Goal: Find specific page/section

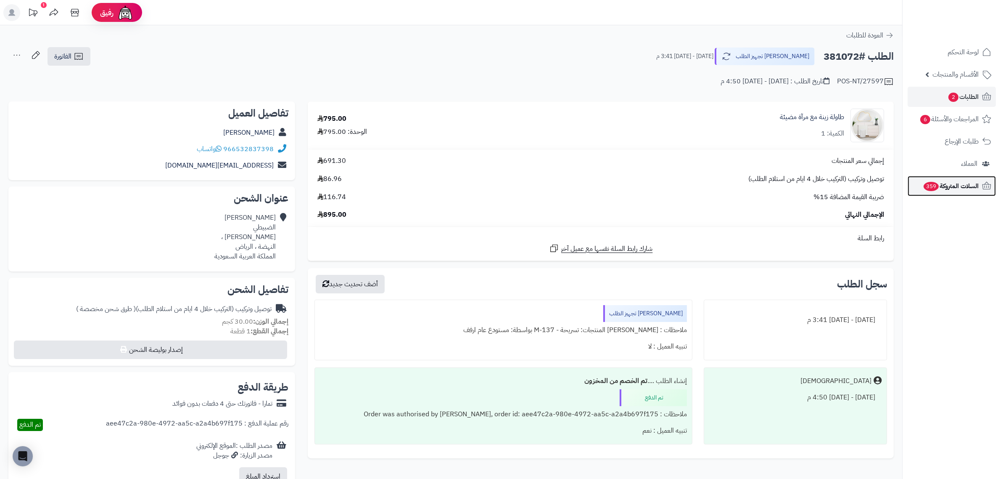
click at [960, 181] on span "السلات المتروكة 359" at bounding box center [951, 186] width 56 height 12
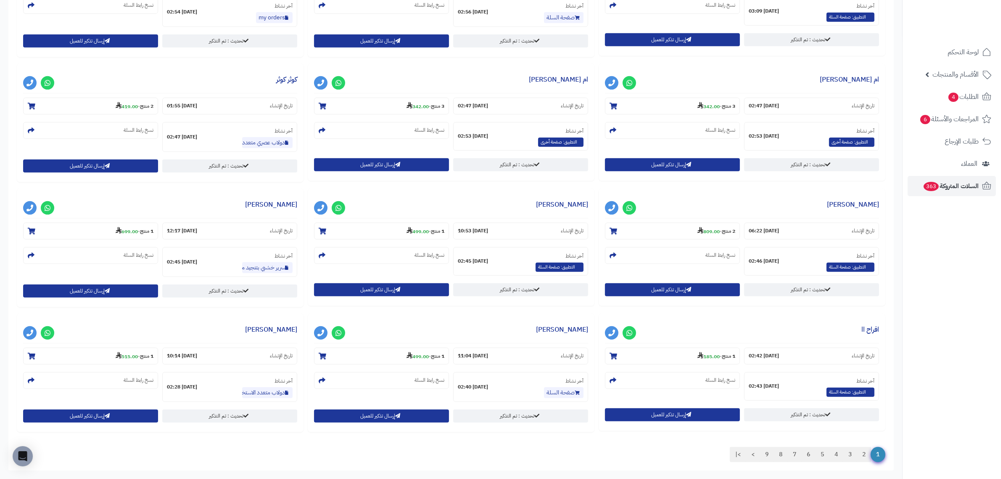
scroll to position [601, 0]
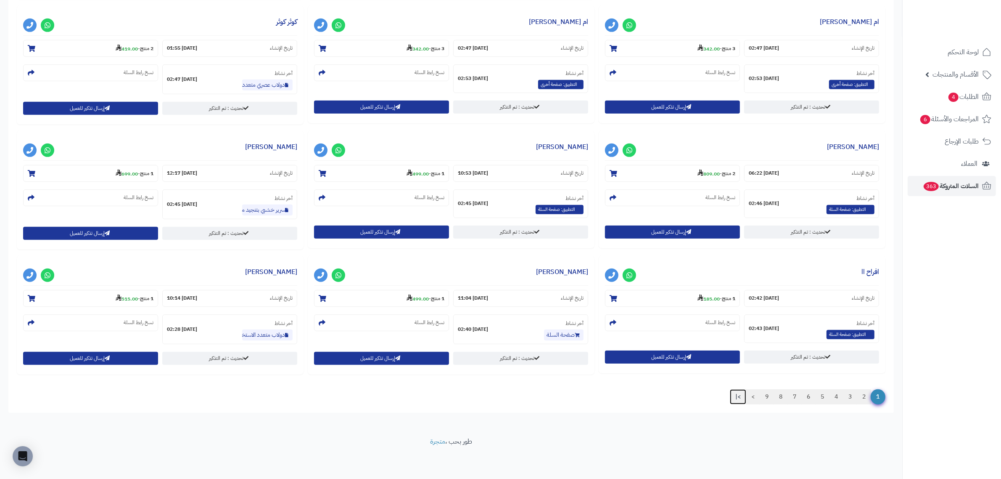
click at [735, 400] on link ">|" at bounding box center [738, 396] width 16 height 15
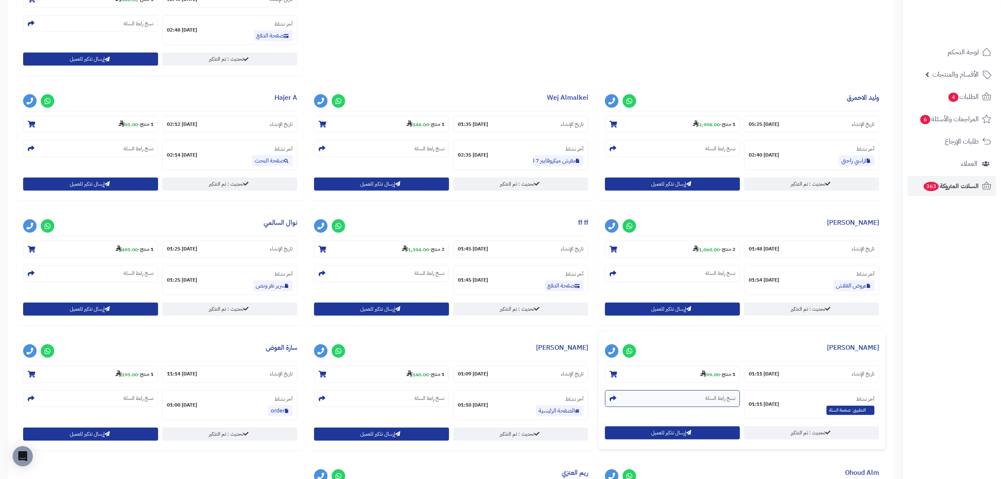
scroll to position [804, 0]
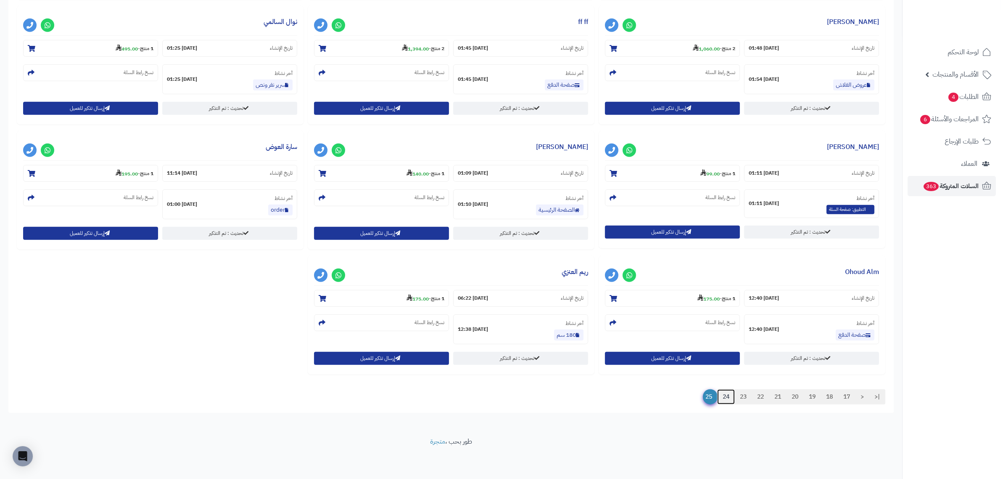
click at [720, 400] on link "24" at bounding box center [727, 396] width 18 height 15
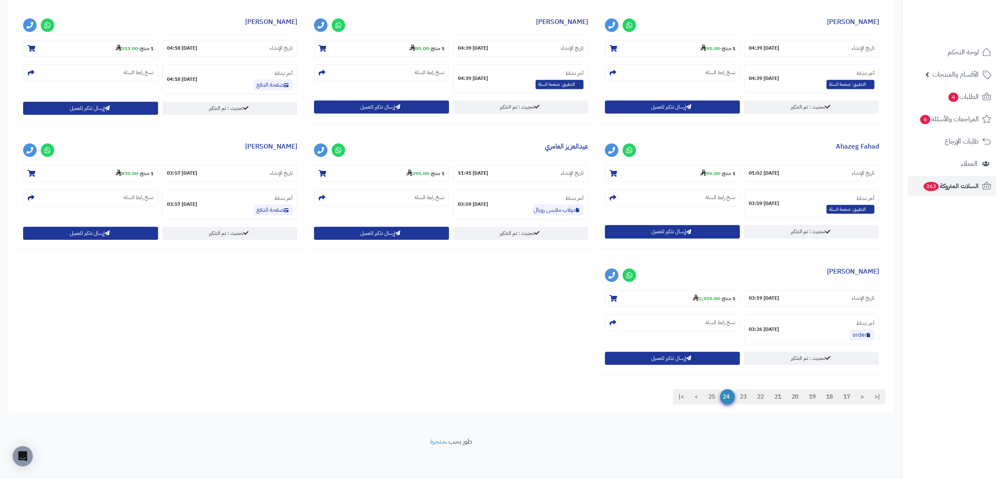
scroll to position [726, 0]
click at [681, 395] on link ">|" at bounding box center [681, 396] width 16 height 15
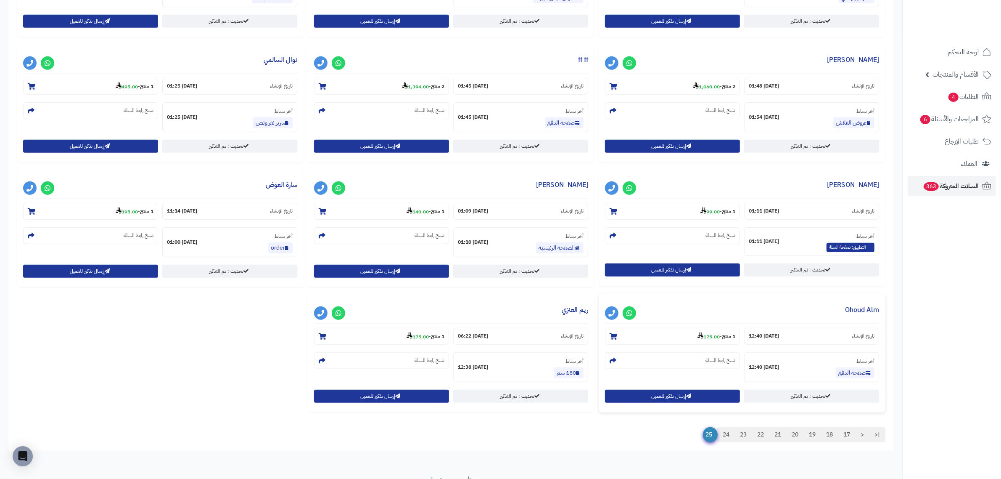
scroll to position [804, 0]
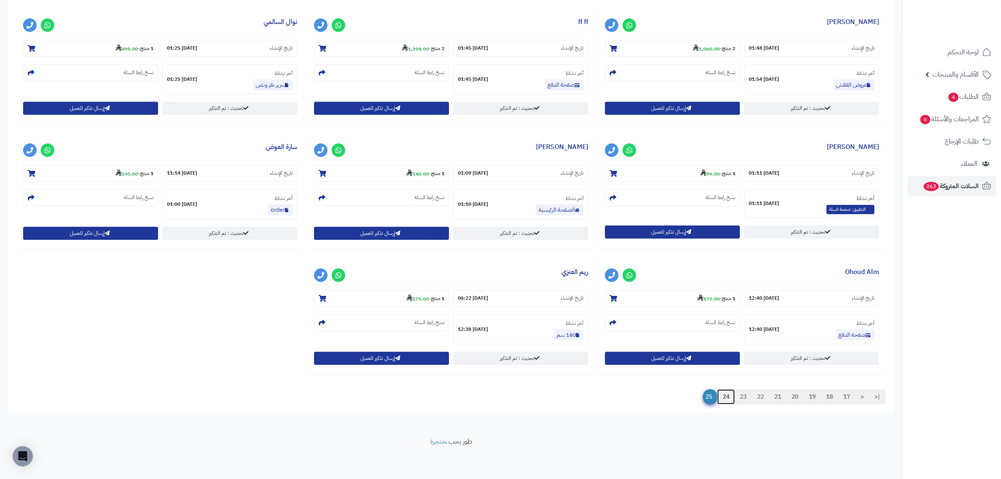
click at [728, 400] on link "24" at bounding box center [727, 396] width 18 height 15
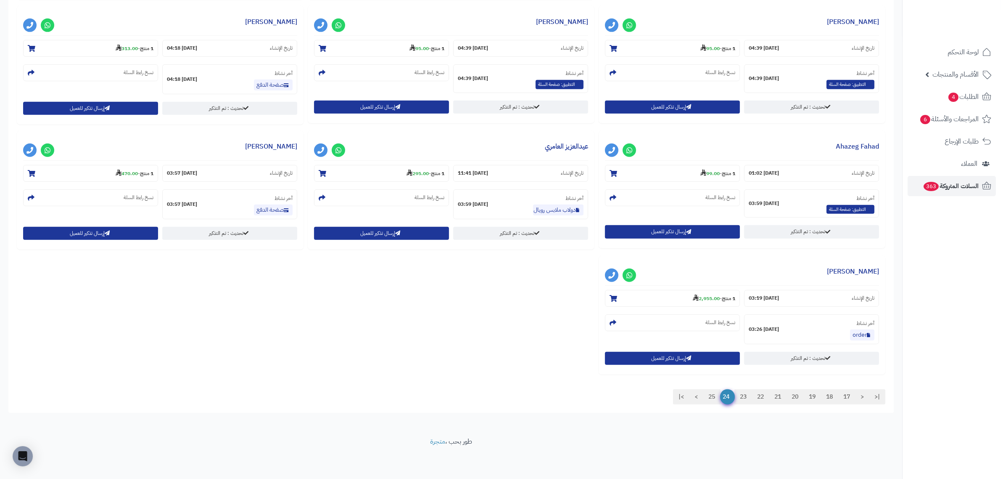
scroll to position [726, 0]
click at [674, 392] on link ">|" at bounding box center [681, 396] width 16 height 15
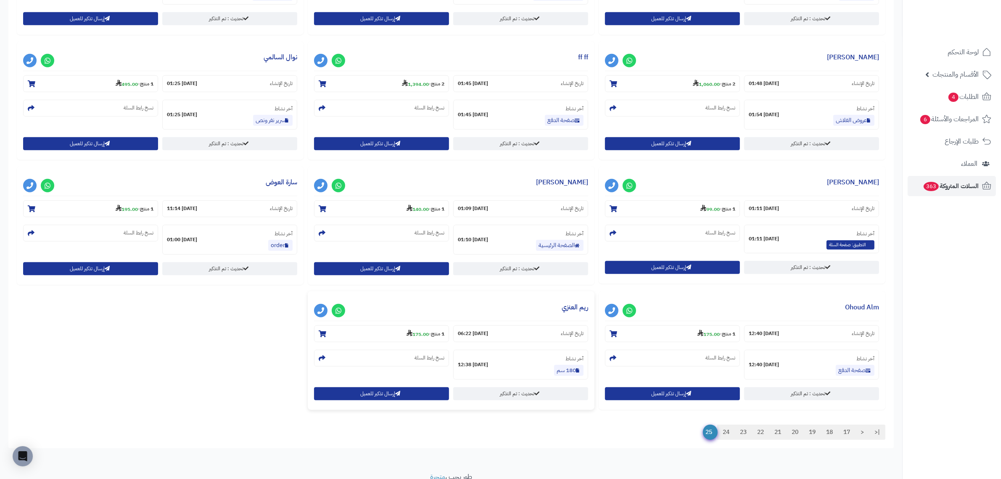
scroll to position [804, 0]
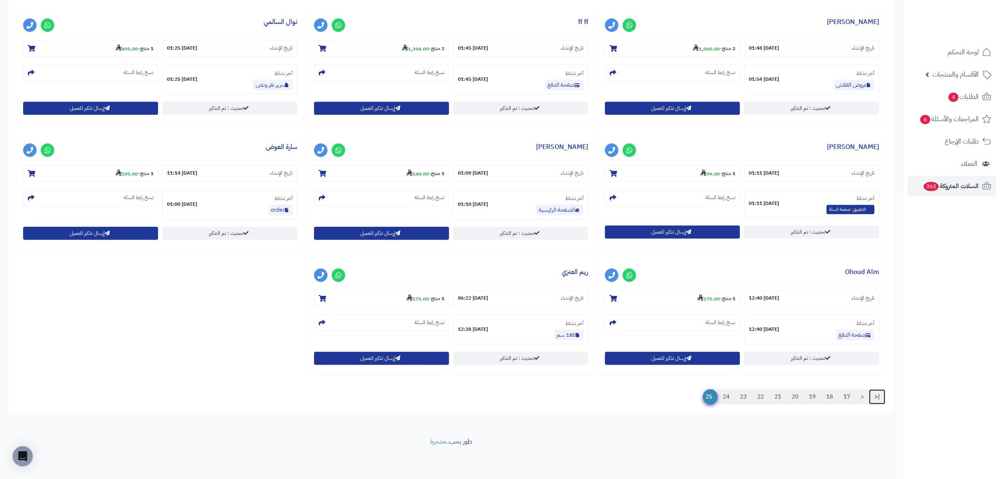
click at [876, 394] on link "|<" at bounding box center [877, 396] width 16 height 15
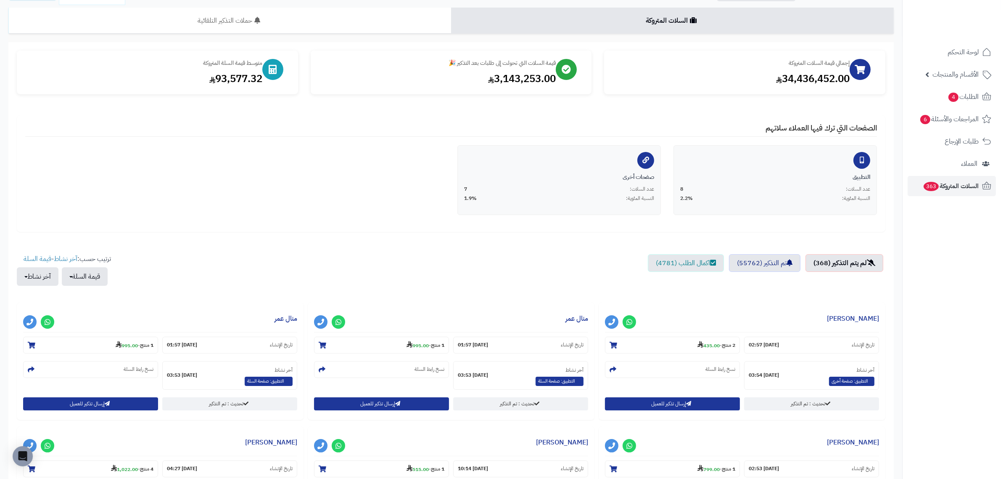
scroll to position [0, 0]
